Goal: Find contact information: Find contact information

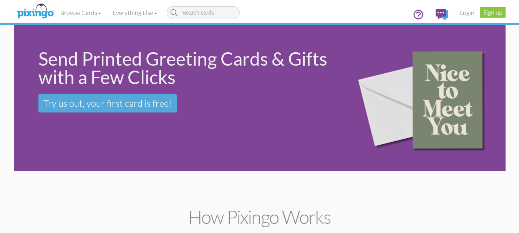
click at [305, 14] on div "Browse Cards Business Accounting Automotive Chiropractor Customer Dental Financ…" at bounding box center [260, 15] width 480 height 30
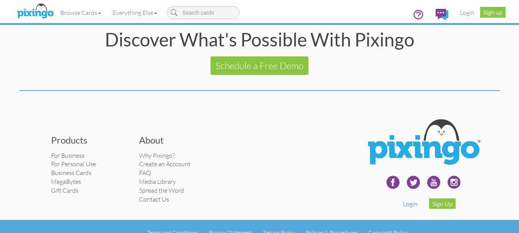
scroll to position [1572, 0]
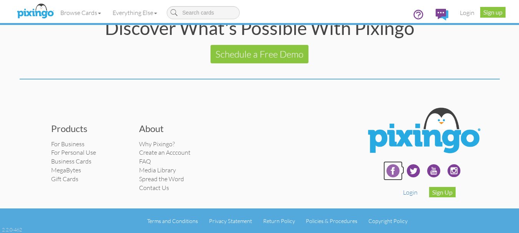
click at [393, 169] on img at bounding box center [392, 170] width 19 height 19
click at [427, 174] on img at bounding box center [433, 170] width 19 height 19
click at [383, 222] on link "Copyright Policy" at bounding box center [387, 221] width 39 height 7
click at [333, 223] on link "Policies & Procedures" at bounding box center [331, 221] width 51 height 7
click at [283, 222] on link "Return Policy" at bounding box center [279, 221] width 32 height 7
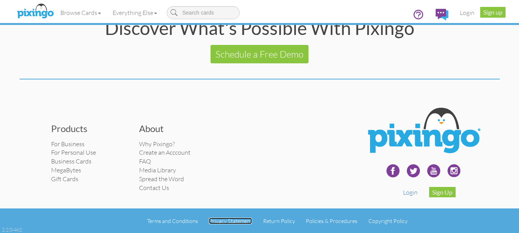
click at [235, 219] on link "Privacy Statement" at bounding box center [230, 221] width 43 height 7
click at [179, 219] on link "Terms and Conditions" at bounding box center [172, 221] width 51 height 7
click at [157, 189] on link "Contact Us" at bounding box center [154, 188] width 30 height 8
click at [149, 160] on link "FAQ" at bounding box center [145, 161] width 12 height 8
click at [276, 175] on div "Products For Business For Personal Use Business Cards MegaBytes Gift Cards Abou…" at bounding box center [177, 157] width 265 height 78
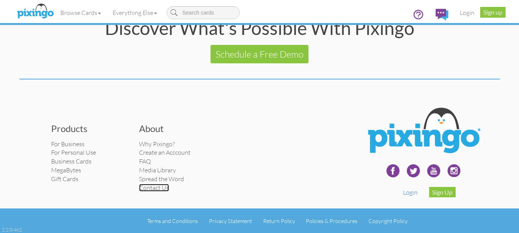
click at [149, 188] on link "Contact Us" at bounding box center [154, 188] width 30 height 8
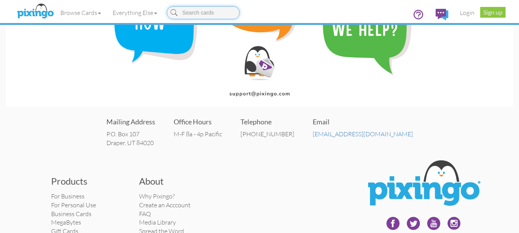
scroll to position [122, 0]
